Goal: Task Accomplishment & Management: Manage account settings

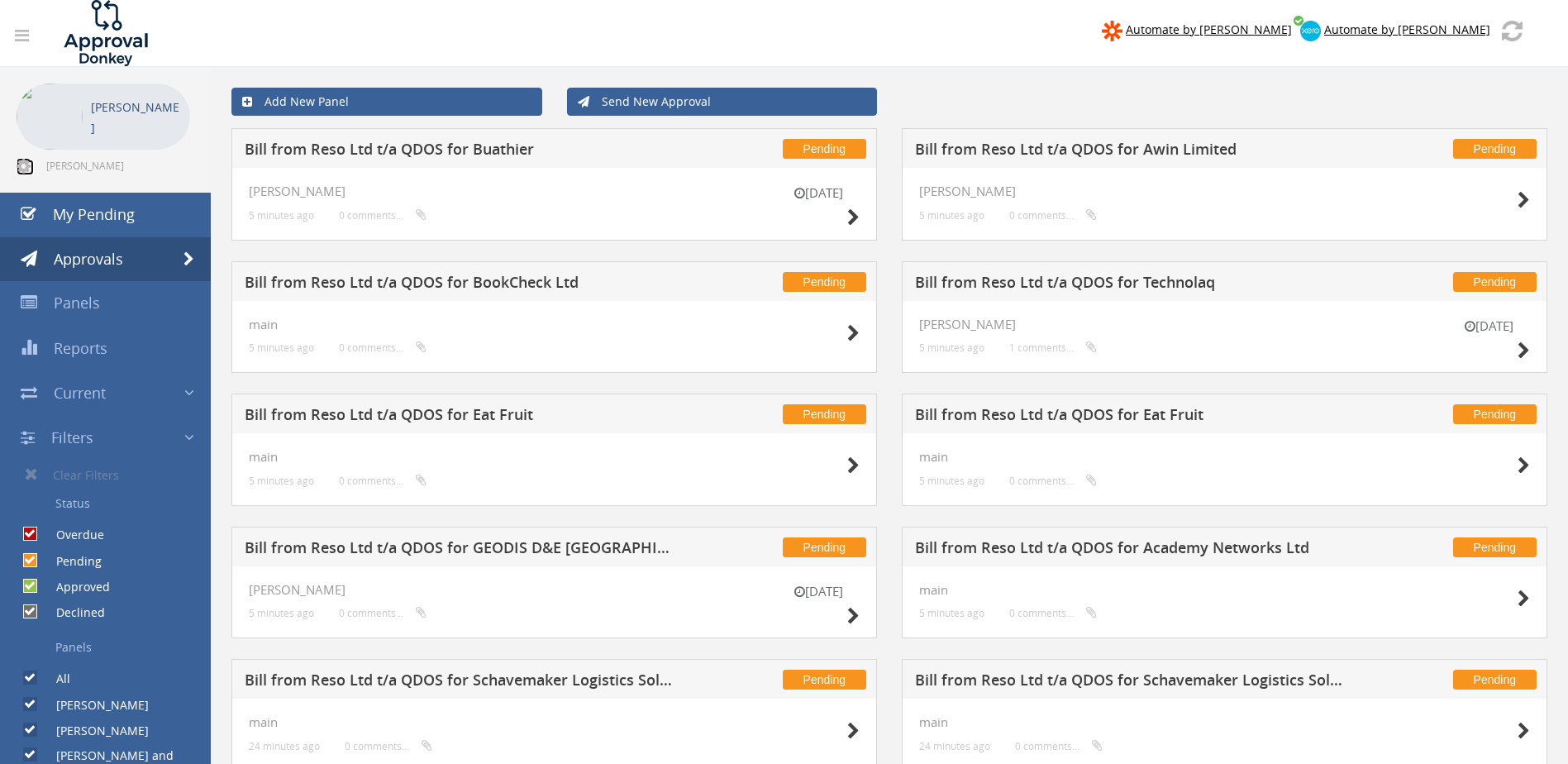
click at [24, 162] on icon at bounding box center [23, 166] width 14 height 16
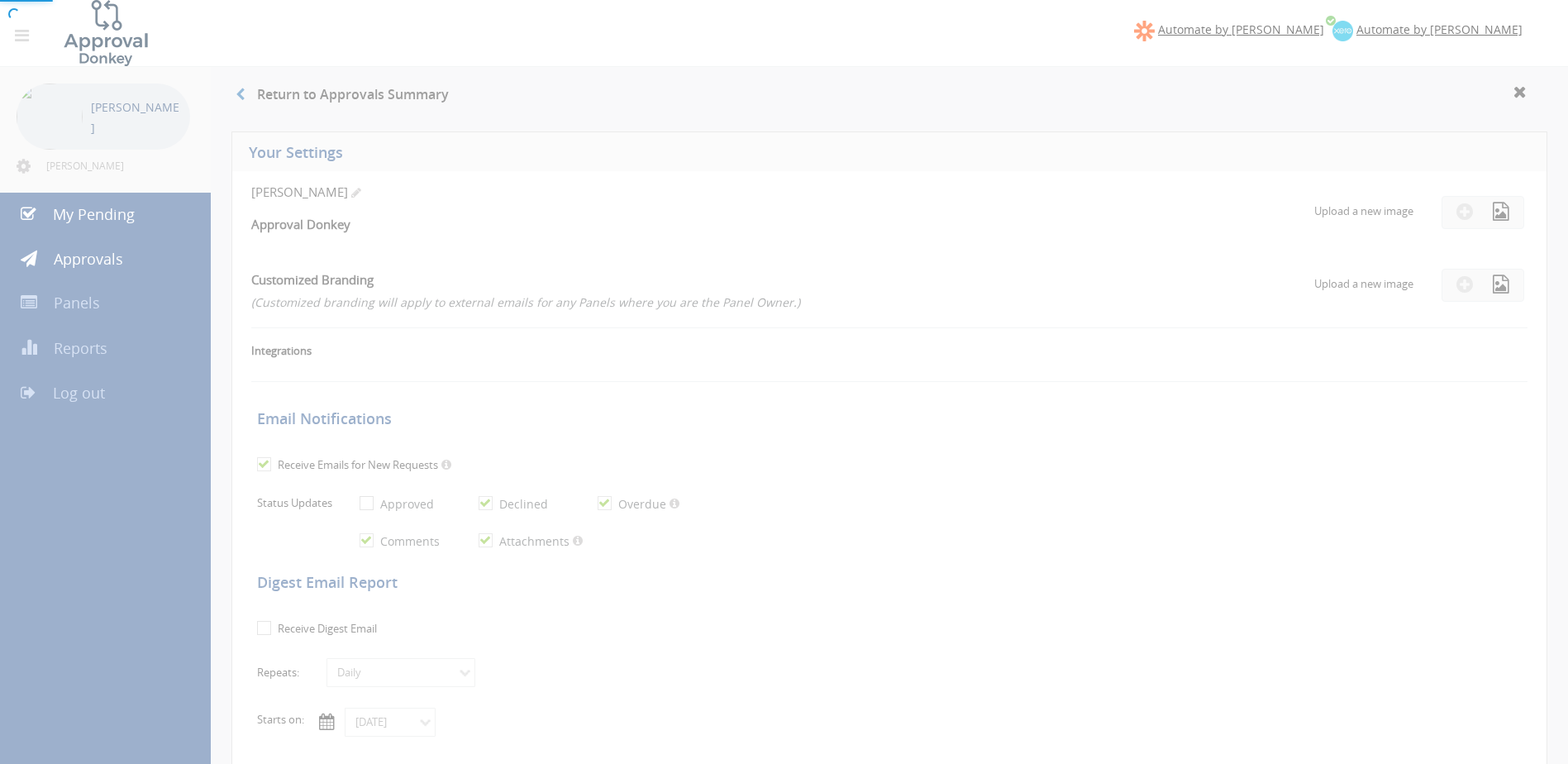
checkbox input "true"
select select "number:1"
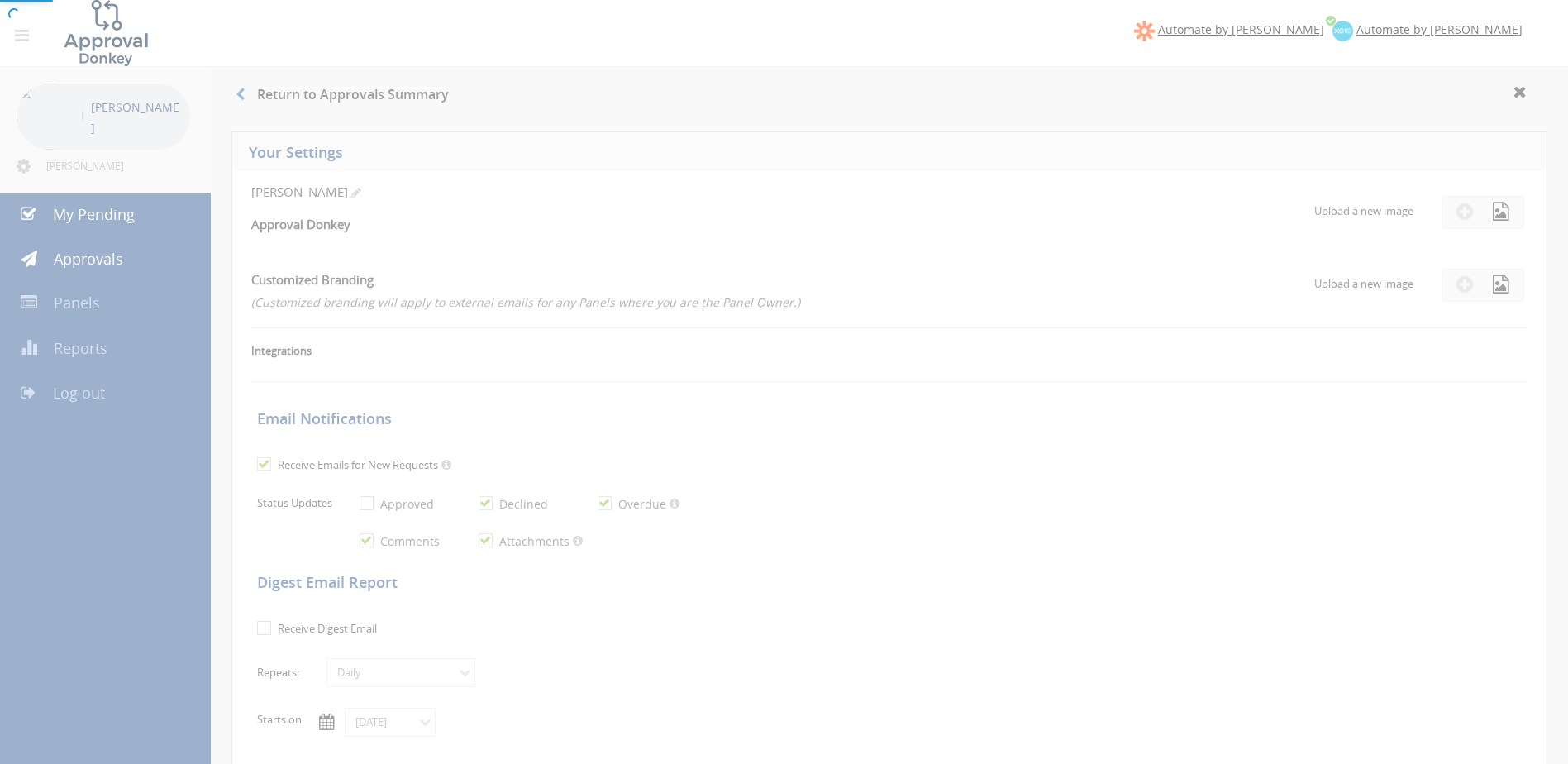
checkbox input "true"
type input "[DATE]"
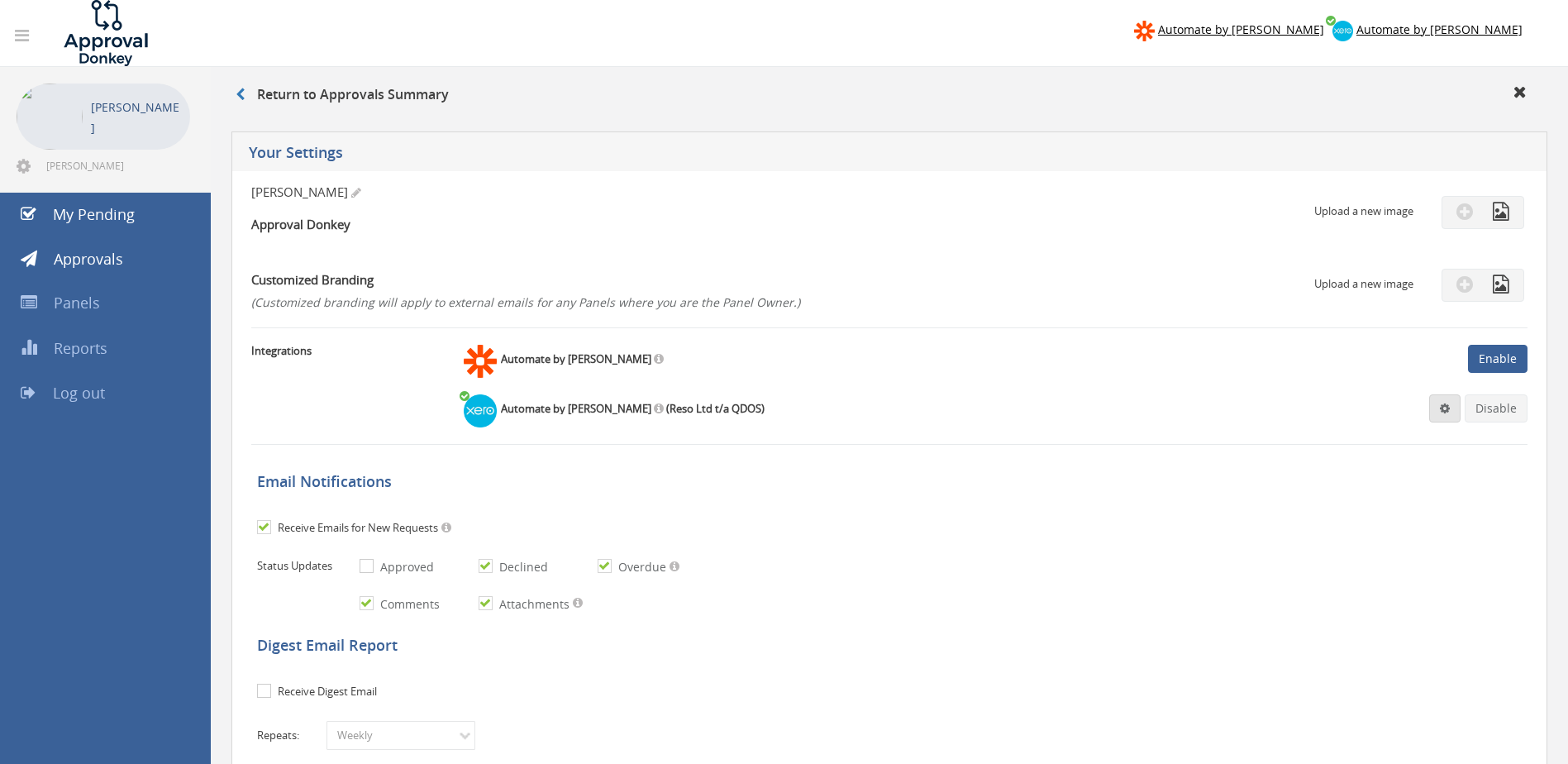
click at [1437, 414] on link at bounding box center [1444, 408] width 32 height 28
click at [1376, 442] on link "Settings" at bounding box center [1394, 440] width 126 height 26
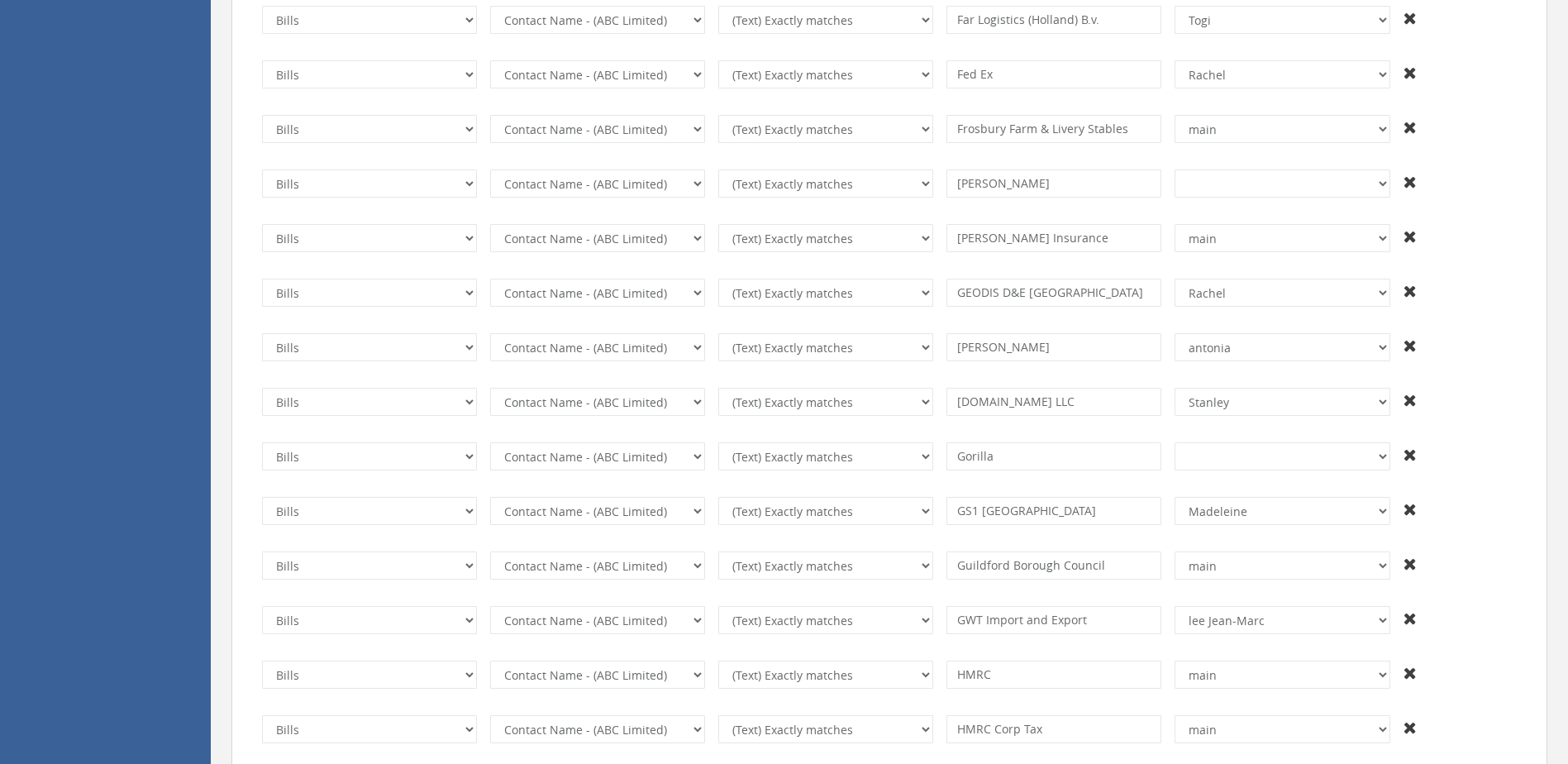
scroll to position [2811, 0]
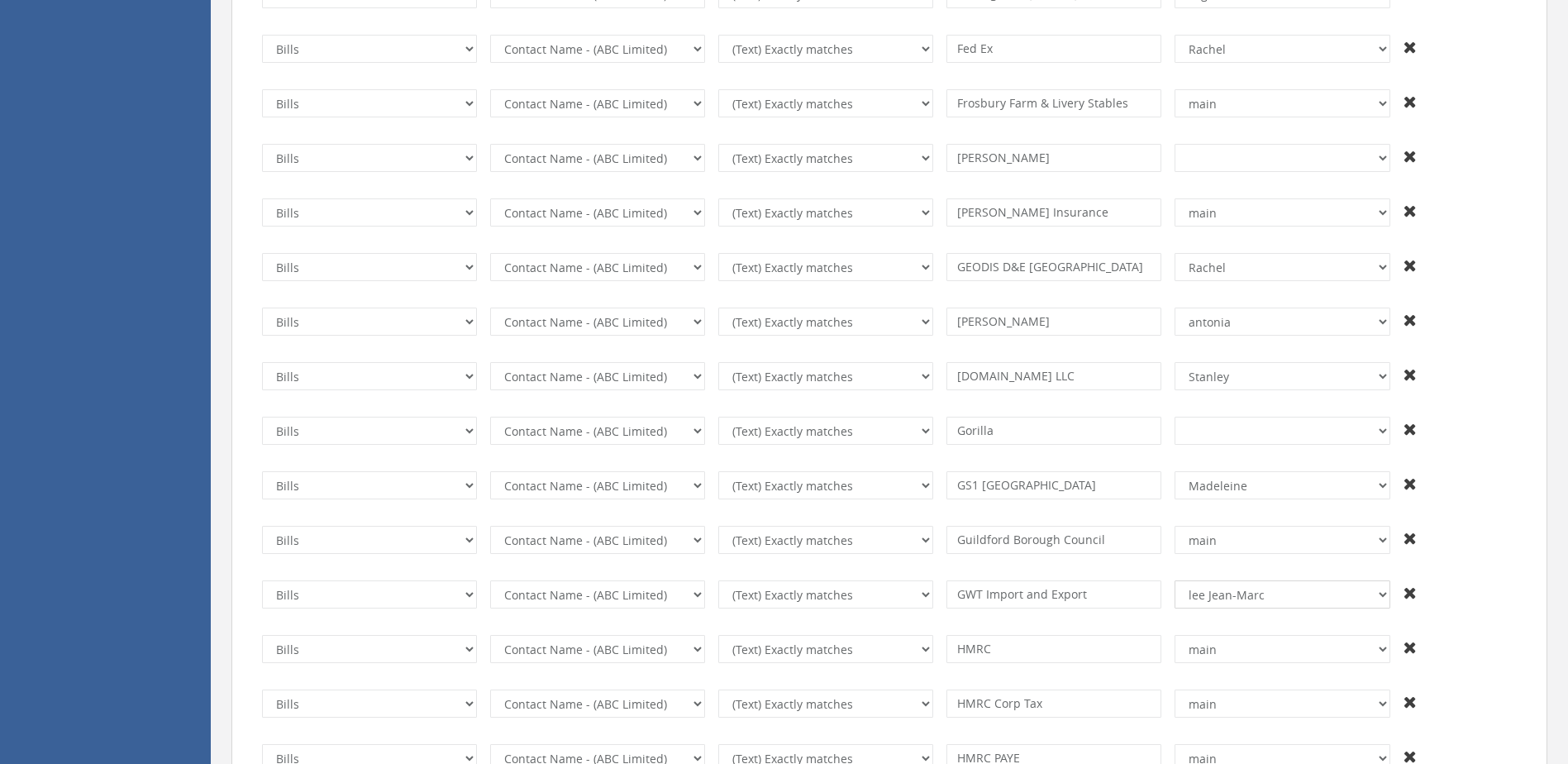
click at [1375, 600] on select "+And [PERSON_NAME] [PERSON_NAME] and [PERSON_NAME] [PERSON_NAME] Shahd [PERSON_…" at bounding box center [1282, 594] width 215 height 28
